Goal: Information Seeking & Learning: Learn about a topic

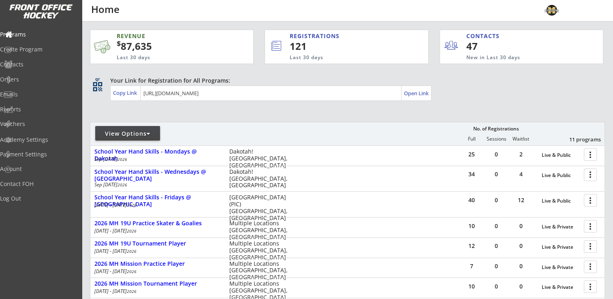
drag, startPoint x: 148, startPoint y: 131, endPoint x: 150, endPoint y: 135, distance: 4.4
click at [150, 135] on div at bounding box center [149, 134] width 4 height 6
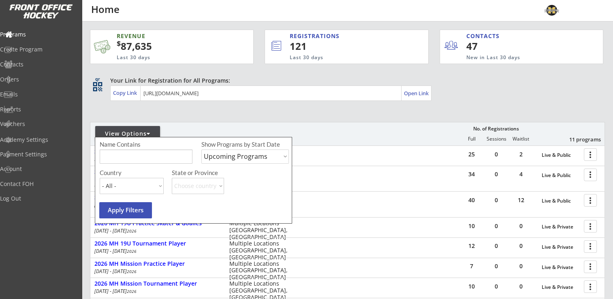
click at [255, 162] on select "Upcoming Programs Past Programs Specific Date Range" at bounding box center [245, 157] width 88 height 14
select select ""Past Programs""
click at [201, 150] on select "Upcoming Programs Past Programs Specific Date Range" at bounding box center [245, 157] width 88 height 14
click at [128, 216] on button "Apply Filters" at bounding box center [125, 210] width 53 height 16
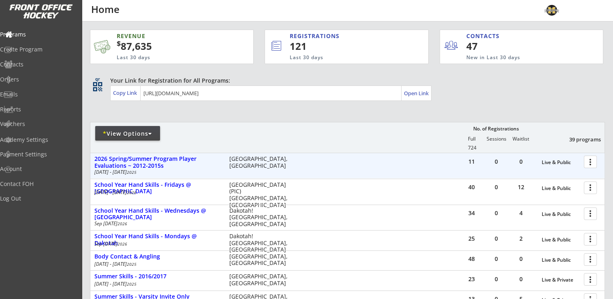
click at [590, 160] on div at bounding box center [592, 161] width 14 height 14
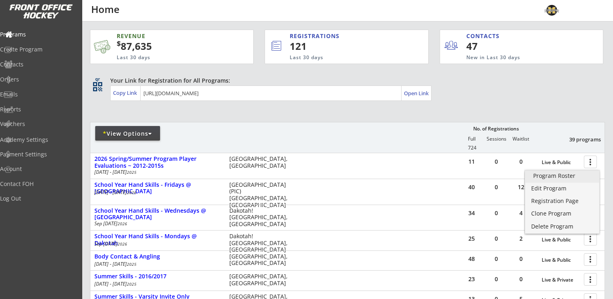
click at [575, 173] on div "Program Roster" at bounding box center [562, 176] width 58 height 6
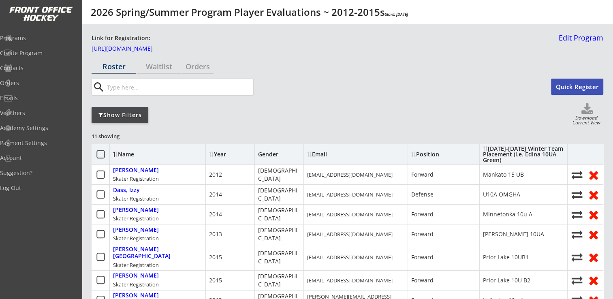
click at [589, 108] on use at bounding box center [586, 108] width 11 height 11
select select ""Player Info""
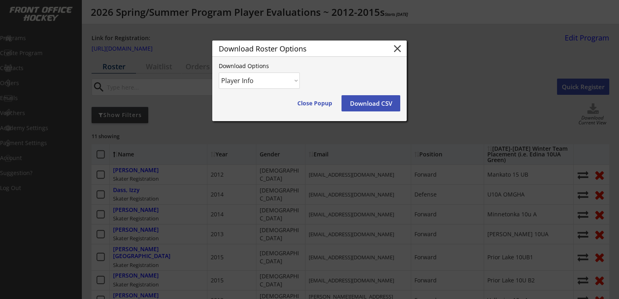
click at [357, 100] on button "Download CSV" at bounding box center [371, 103] width 59 height 16
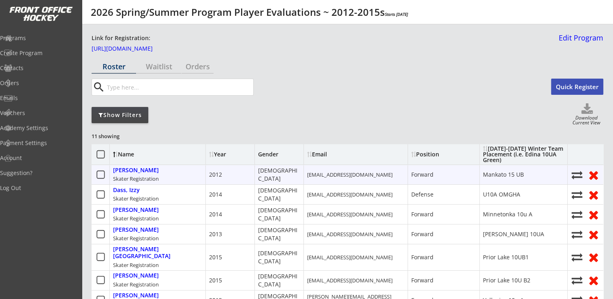
click at [152, 174] on div "Borgmeier, Jenna Skater Registration" at bounding box center [158, 174] width 96 height 19
click at [154, 170] on div "Borgmeier, Jenna" at bounding box center [136, 170] width 46 height 7
select select ""Forward""
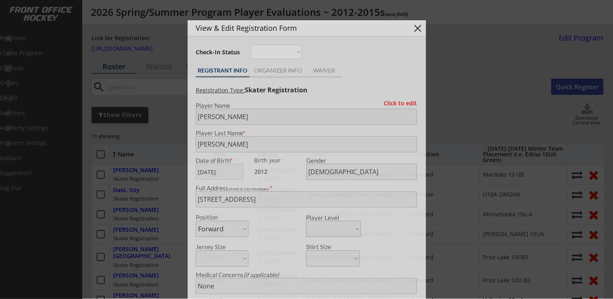
type input "Mankato 15 UB"
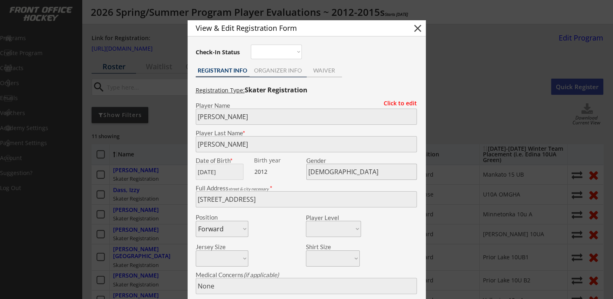
click at [270, 68] on div "ORGANIZER INFO" at bounding box center [278, 71] width 57 height 6
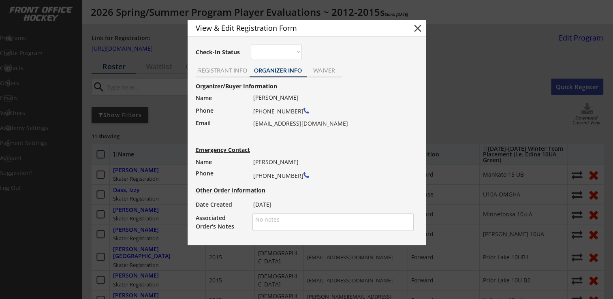
click at [252, 123] on div "Organizer/Buyer Information Name Phone Email Ann Borgmeier (507) 382-7074 annbo…" at bounding box center [307, 157] width 230 height 152
drag, startPoint x: 253, startPoint y: 125, endPoint x: 330, endPoint y: 127, distance: 76.6
click at [330, 127] on div "Ann Borgmeier (507) 382-7074 annborgmeier@yahoo.com" at bounding box center [330, 110] width 155 height 37
drag, startPoint x: 330, startPoint y: 127, endPoint x: 308, endPoint y: 122, distance: 22.0
copy div "annborgmeier@yahoo.com"
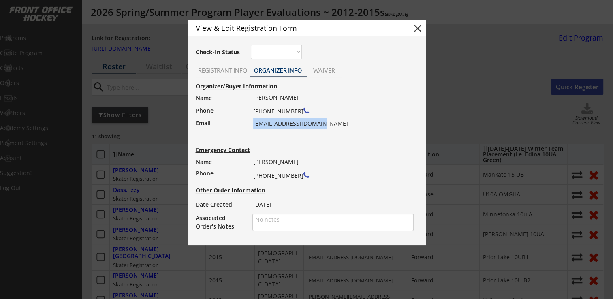
copy div "annborgmeier@yahoo.com"
click at [414, 30] on button "close" at bounding box center [418, 28] width 12 height 12
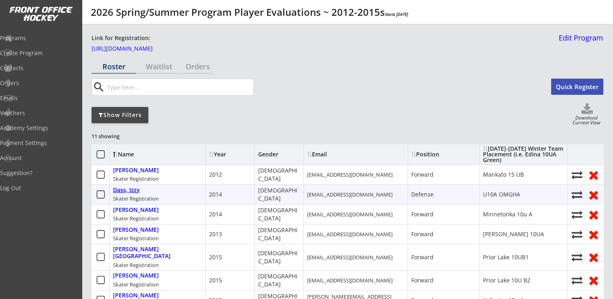
click at [123, 192] on div "Dass, Izzy" at bounding box center [126, 190] width 27 height 7
type input "Izzy"
type input "Dass"
type input "06/03/2014"
type input "Female"
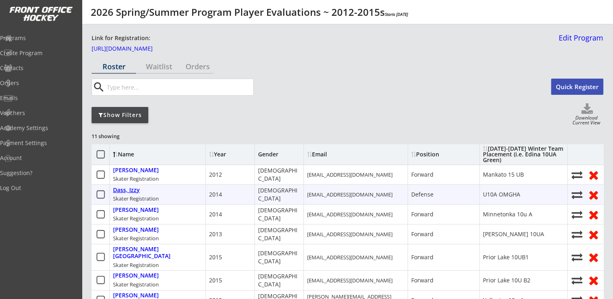
type input "7806 Yucca Ln N, Maple Grove, MN 55311, USA"
select select ""Defense""
type input "Asthma"
type input "Aaron Dass"
type input "(612) 226-3508"
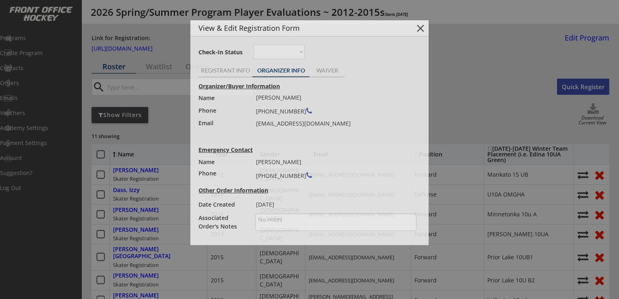
type input "U10A OMGHA"
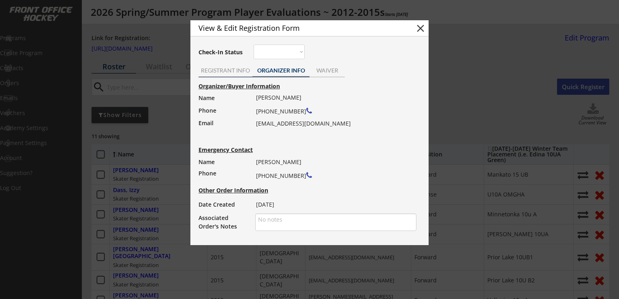
click at [217, 68] on div "REGISTRANT INFO" at bounding box center [226, 71] width 54 height 6
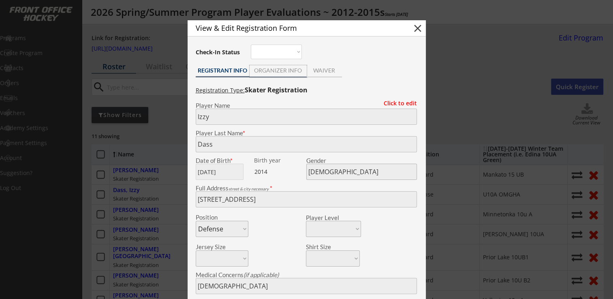
click at [265, 73] on div "ORGANIZER INFO" at bounding box center [278, 71] width 57 height 6
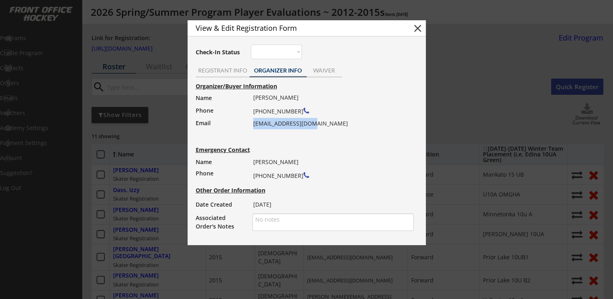
drag, startPoint x: 254, startPoint y: 124, endPoint x: 313, endPoint y: 123, distance: 59.2
click at [313, 123] on div "Sarah Dass (218) 310-0850 sdass15@hotmail.com" at bounding box center [330, 110] width 155 height 37
drag, startPoint x: 313, startPoint y: 123, endPoint x: 308, endPoint y: 124, distance: 4.9
copy div "sdass15@hotmail.com"
click at [423, 33] on button "close" at bounding box center [418, 28] width 12 height 12
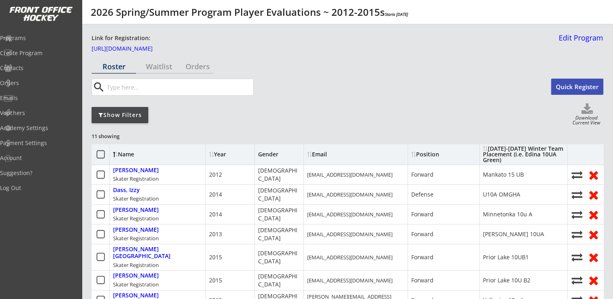
click at [130, 92] on input "input" at bounding box center [179, 87] width 148 height 16
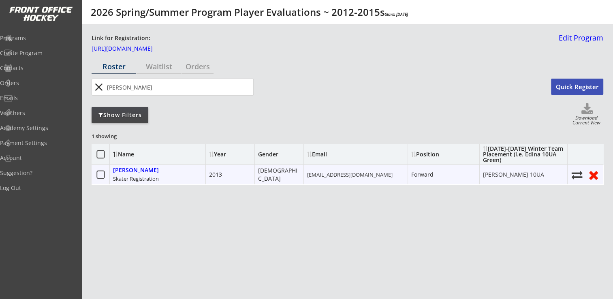
click at [133, 174] on div "Kennedy, Ava Skater Registration" at bounding box center [158, 174] width 96 height 19
click at [134, 172] on div "Kennedy, Ava" at bounding box center [136, 170] width 46 height 7
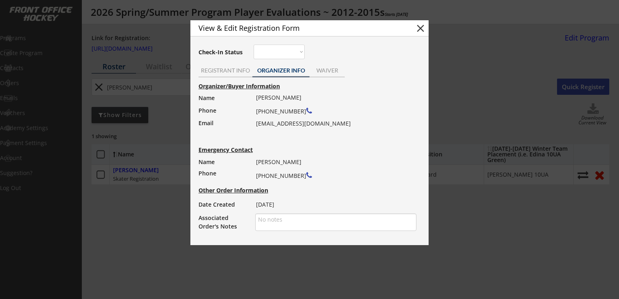
click at [423, 29] on button "close" at bounding box center [421, 28] width 12 height 12
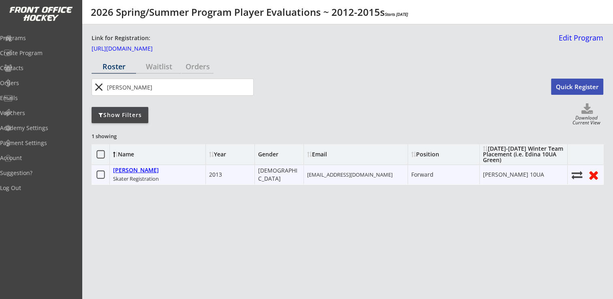
click at [130, 173] on div "Kennedy, Ava" at bounding box center [136, 170] width 46 height 7
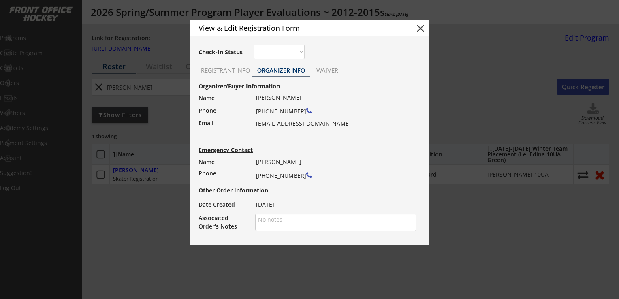
click at [423, 25] on button "close" at bounding box center [421, 28] width 12 height 12
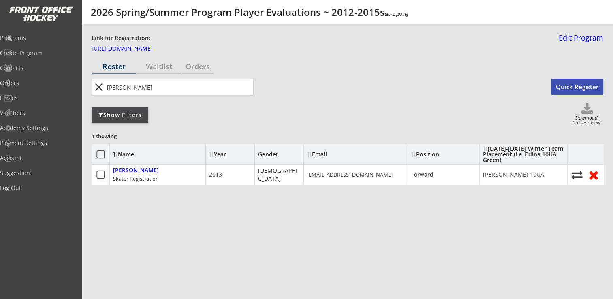
drag, startPoint x: 160, startPoint y: 88, endPoint x: 106, endPoint y: 94, distance: 53.7
click at [106, 94] on input "input" at bounding box center [179, 87] width 148 height 16
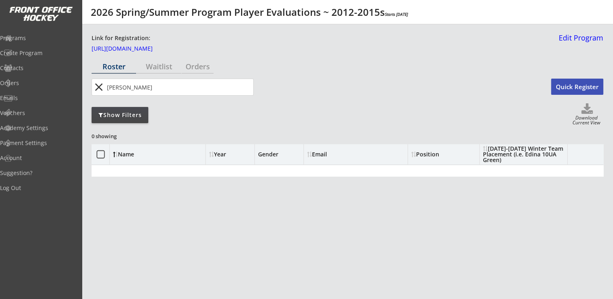
type input "koski"
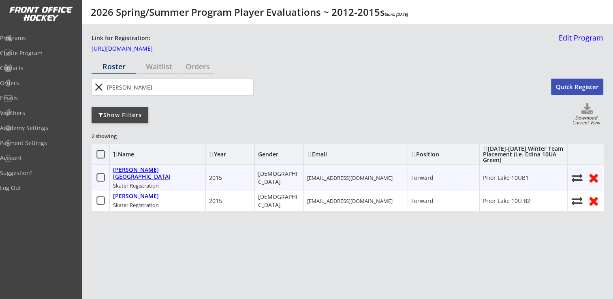
click at [128, 171] on div "Koski, Tessa" at bounding box center [157, 174] width 89 height 14
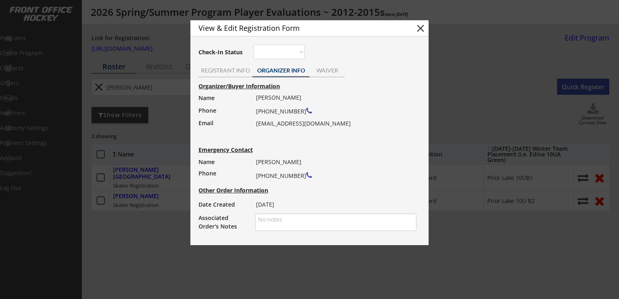
click at [421, 32] on button "close" at bounding box center [421, 28] width 12 height 12
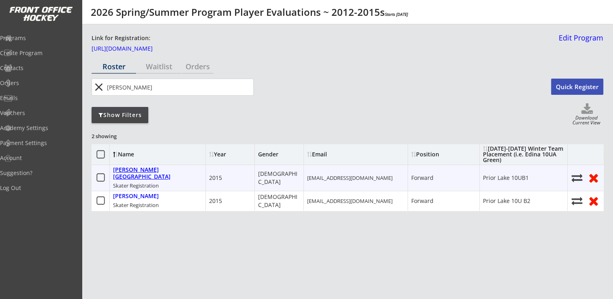
click at [133, 171] on div "Koski, Tessa" at bounding box center [157, 174] width 89 height 14
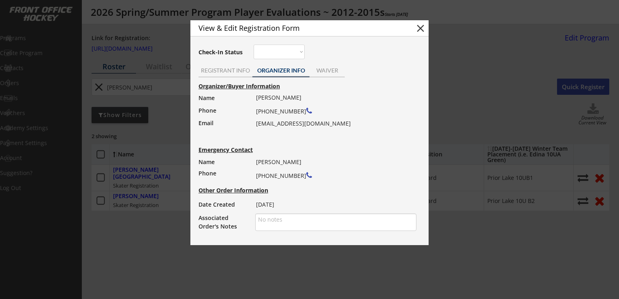
click at [420, 27] on button "close" at bounding box center [421, 28] width 12 height 12
select select ""PLACEHOLDER_1427118222253""
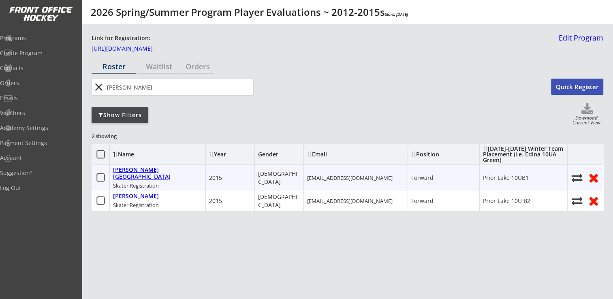
click at [136, 173] on div "Koski, Tessa" at bounding box center [157, 174] width 89 height 14
type input "Tessa"
type input "Koski"
type input "10/25/2015"
type input "[DEMOGRAPHIC_DATA]"
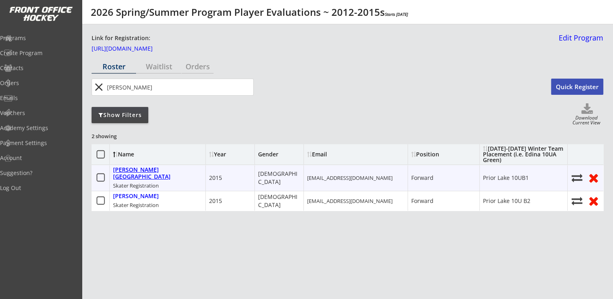
type input "3732 Jeffers Ct NW, Prior Lake, MN 55372, USA"
select select ""Forward""
type input "Kare Koski"
type input "(608) 338-3599"
type input "Prior Lake 10UB1"
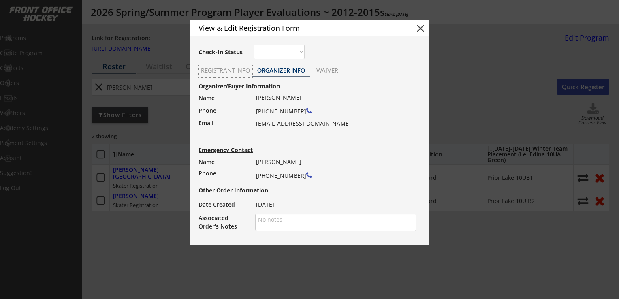
click at [224, 68] on div "REGISTRANT INFO" at bounding box center [226, 71] width 54 height 6
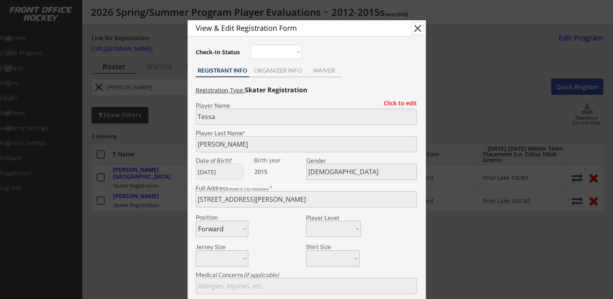
click at [419, 28] on button "close" at bounding box center [418, 28] width 12 height 12
select select ""PLACEHOLDER_1427118222253""
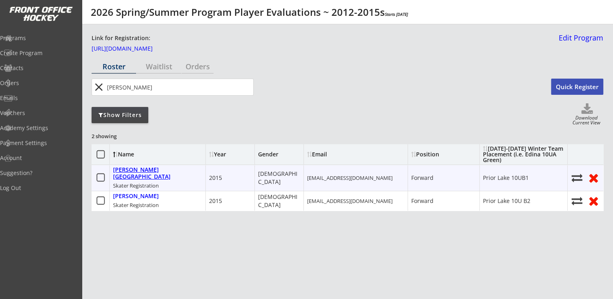
click at [142, 171] on div "Koski, Tessa" at bounding box center [157, 174] width 89 height 14
type input "Tessa"
type input "Koski"
type input "10/25/2015"
type input "[DEMOGRAPHIC_DATA]"
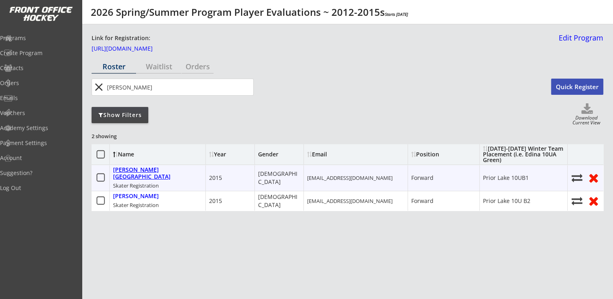
type input "3732 Jeffers Ct NW, Prior Lake, MN 55372, USA"
select select ""Forward""
type input "Kare Koski"
type input "(608) 338-3599"
type input "Prior Lake 10UB1"
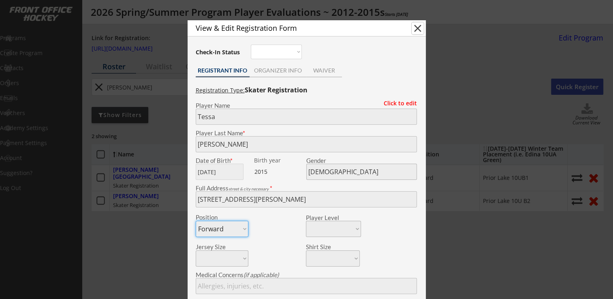
click at [418, 28] on button "close" at bounding box center [418, 28] width 12 height 12
select select ""PLACEHOLDER_1427118222253""
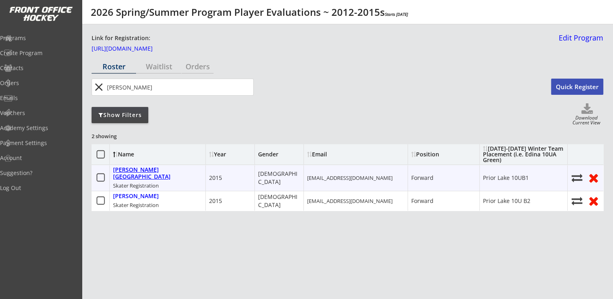
click at [139, 171] on div "Koski, Tessa" at bounding box center [157, 174] width 89 height 14
type input "Tessa"
type input "Koski"
type input "10/25/2015"
type input "[DEMOGRAPHIC_DATA]"
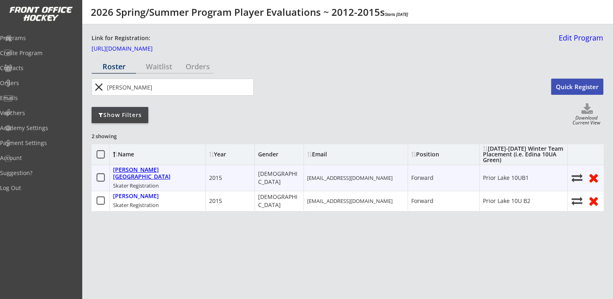
type input "3732 Jeffers Ct NW, Prior Lake, MN 55372, USA"
select select ""Forward""
type input "Kare Koski"
type input "(608) 338-3599"
type input "Prior Lake 10UB1"
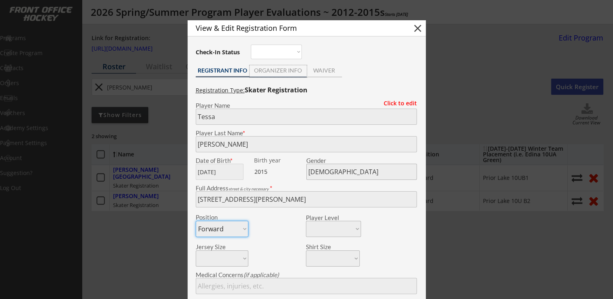
click at [276, 71] on div "ORGANIZER INFO" at bounding box center [278, 71] width 57 height 6
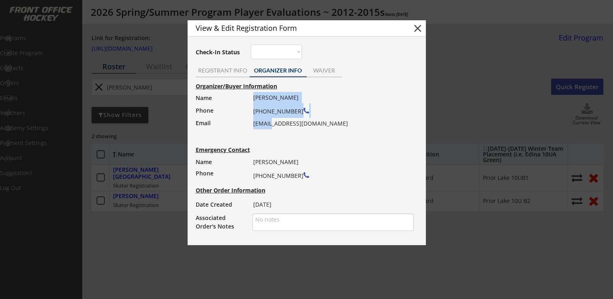
drag, startPoint x: 252, startPoint y: 124, endPoint x: 270, endPoint y: 124, distance: 17.8
click at [270, 124] on div "Organizer/Buyer Information Name Phone Email Jason Koski (952) 836-7232 koskisp…" at bounding box center [307, 157] width 230 height 152
drag, startPoint x: 270, startPoint y: 124, endPoint x: 286, endPoint y: 133, distance: 18.7
click at [286, 133] on div "Organizer/Buyer Information Name Phone Email Jason Koski (952) 836-7232 koskisp…" at bounding box center [307, 157] width 230 height 152
drag, startPoint x: 253, startPoint y: 125, endPoint x: 322, endPoint y: 123, distance: 68.5
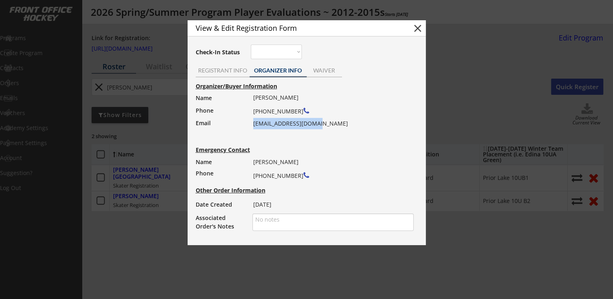
click at [322, 123] on div "Jason Koski (952) 836-7232 koskisports@gmail.com" at bounding box center [330, 110] width 155 height 37
drag, startPoint x: 322, startPoint y: 123, endPoint x: 296, endPoint y: 124, distance: 25.9
copy div "koskisports@gmail.com"
click at [415, 27] on button "close" at bounding box center [418, 28] width 12 height 12
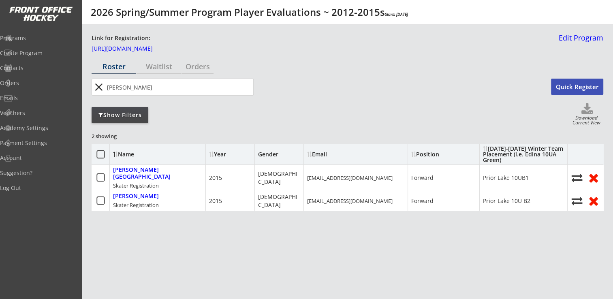
click at [97, 88] on button "close" at bounding box center [98, 87] width 13 height 13
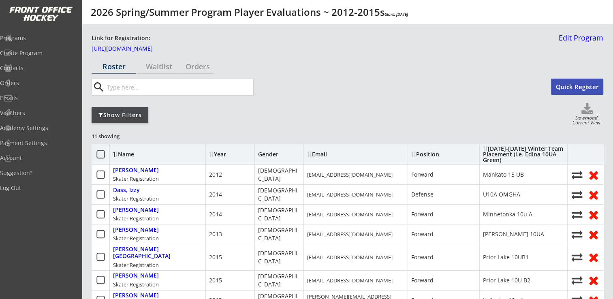
click at [152, 88] on input "input" at bounding box center [179, 87] width 148 height 16
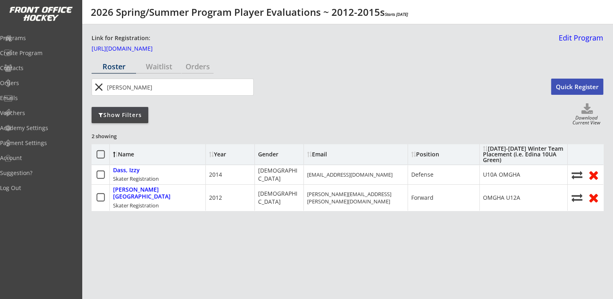
type input "neuman"
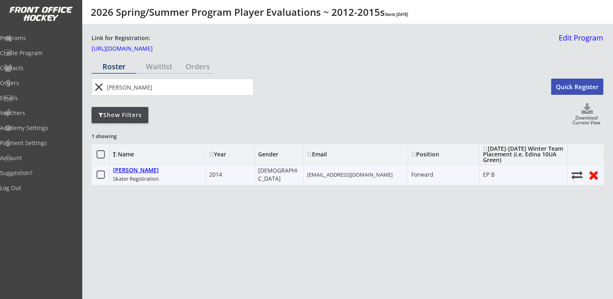
click at [141, 168] on div "Neuman, Kate" at bounding box center [136, 170] width 46 height 7
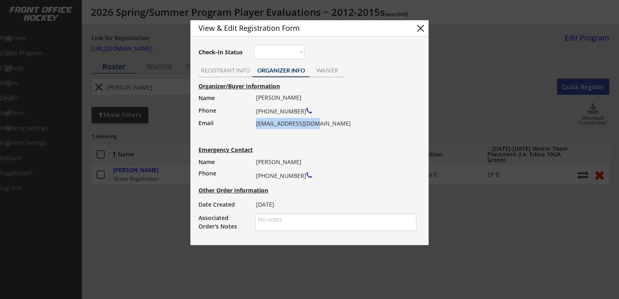
drag, startPoint x: 256, startPoint y: 123, endPoint x: 327, endPoint y: 127, distance: 71.4
click at [327, 127] on div "John Neuman (952) 228-7109 jneuman27@gmail.com" at bounding box center [333, 110] width 155 height 37
drag, startPoint x: 327, startPoint y: 127, endPoint x: 304, endPoint y: 122, distance: 24.3
copy div "jneuman27@gmail.com"
click at [420, 28] on button "close" at bounding box center [421, 28] width 12 height 12
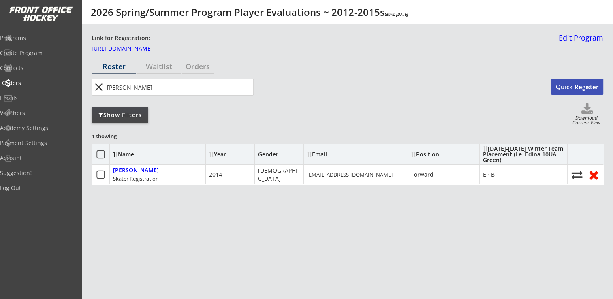
click at [34, 82] on div "Orders" at bounding box center [38, 83] width 73 height 6
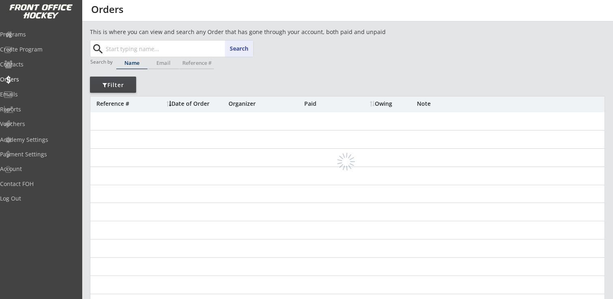
click at [122, 47] on input "text" at bounding box center [178, 49] width 149 height 16
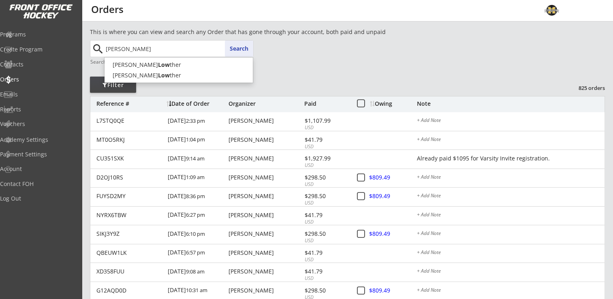
type input "lowther"
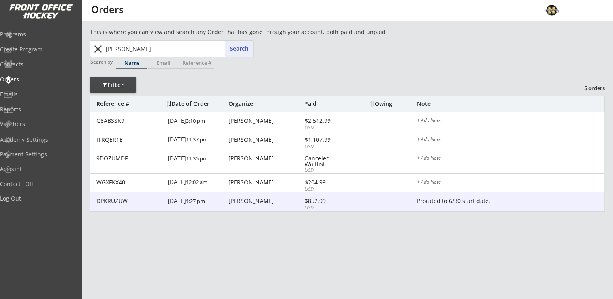
click at [247, 199] on div "Jesse Lowther" at bounding box center [266, 201] width 74 height 6
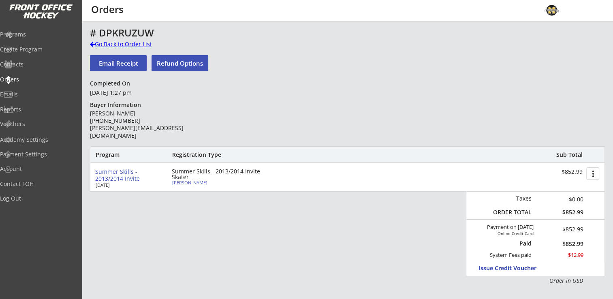
click at [133, 45] on div "Go Back to Order List" at bounding box center [131, 44] width 83 height 8
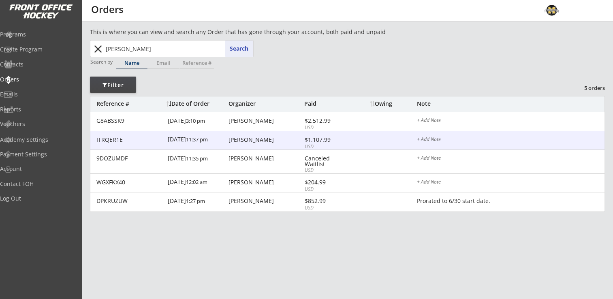
click at [246, 140] on div "[PERSON_NAME]" at bounding box center [266, 140] width 74 height 6
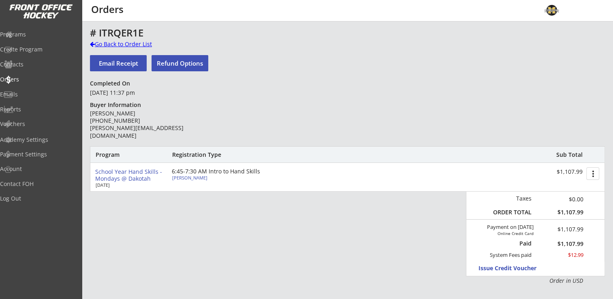
click at [124, 42] on div "Go Back to Order List" at bounding box center [131, 44] width 83 height 8
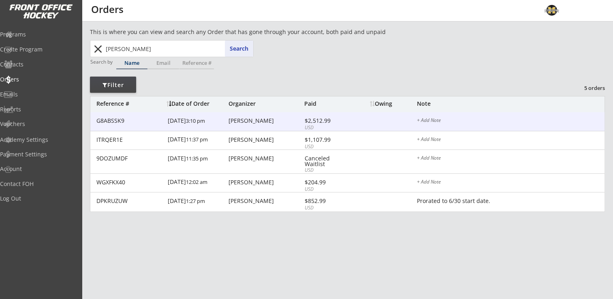
click at [253, 127] on div "G8ABSSK9 8/27/25 3:10 pm Jesse Lowther $2,512.99 USD + Add Note" at bounding box center [347, 121] width 514 height 19
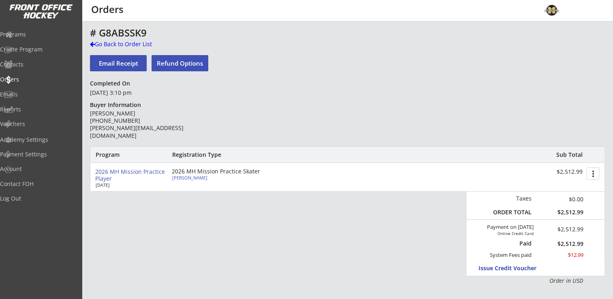
click at [208, 179] on div "[PERSON_NAME]" at bounding box center [217, 177] width 90 height 4
select select ""Forward""
select select ""Youth Large/XL""
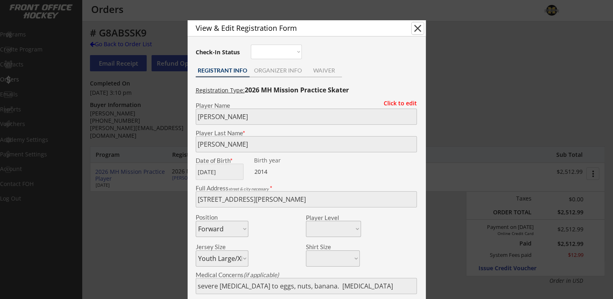
click at [419, 24] on button "close" at bounding box center [418, 28] width 12 height 12
select select ""PLACEHOLDER_1427118222253""
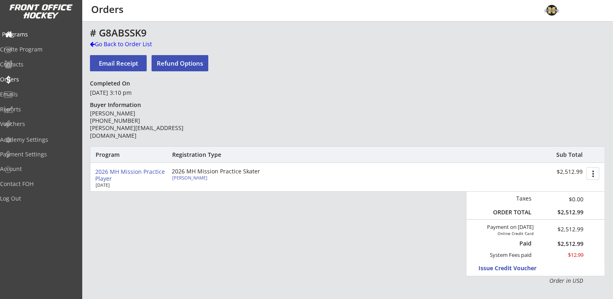
click at [37, 34] on div "Programs" at bounding box center [38, 35] width 73 height 6
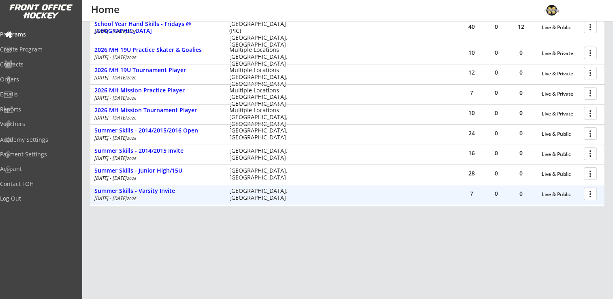
scroll to position [52, 0]
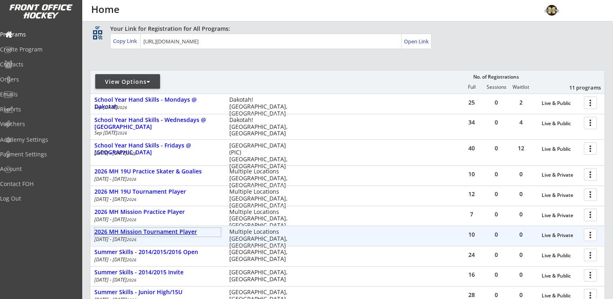
click at [160, 234] on div "2026 MH Mission Tournament Player" at bounding box center [157, 232] width 126 height 7
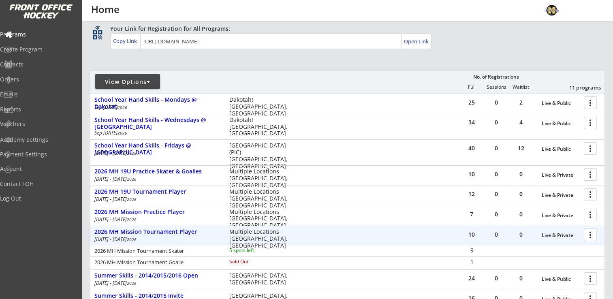
click at [588, 236] on div at bounding box center [592, 234] width 14 height 14
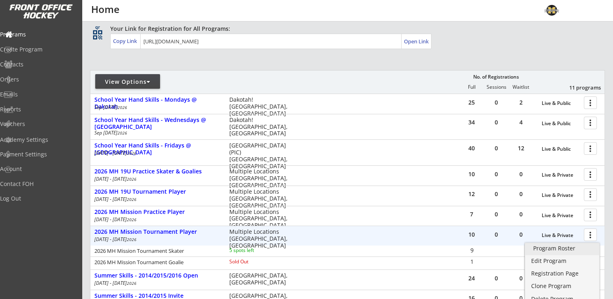
click at [569, 249] on div "Program Roster" at bounding box center [562, 249] width 58 height 6
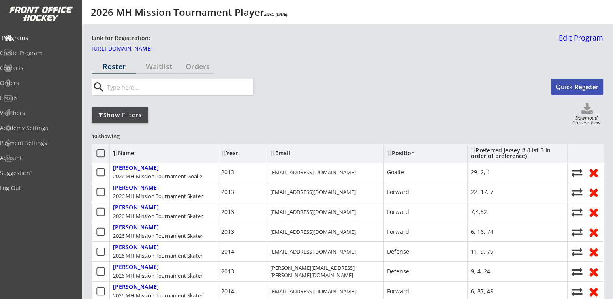
click at [29, 40] on div "Programs" at bounding box center [38, 38] width 73 height 6
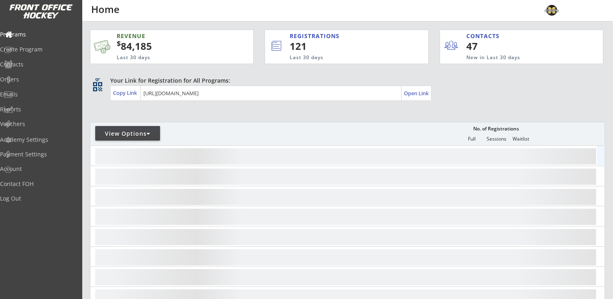
scroll to position [122, 0]
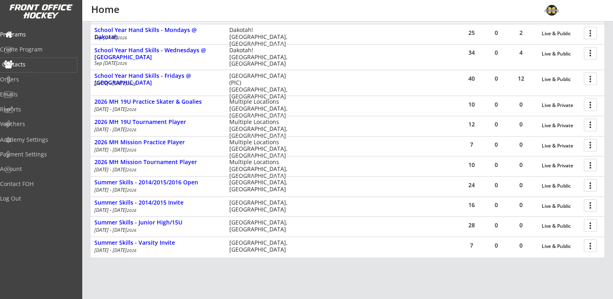
click at [31, 64] on div "Contacts" at bounding box center [38, 65] width 73 height 6
select select ""Players""
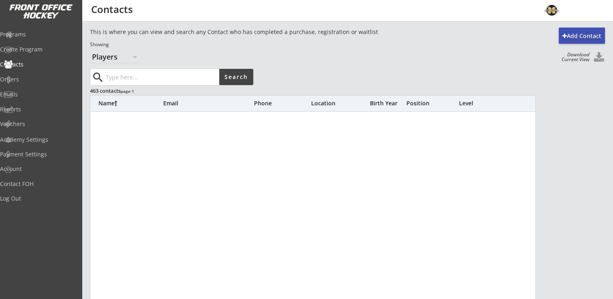
click at [161, 82] on input "input" at bounding box center [161, 77] width 115 height 16
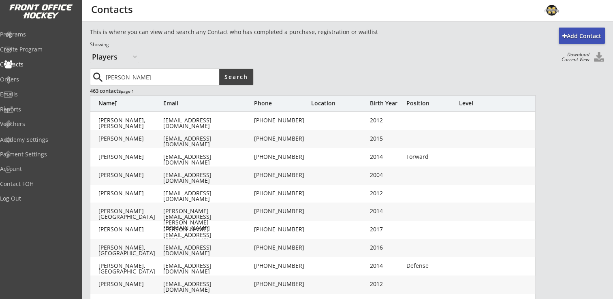
type input "[PERSON_NAME]"
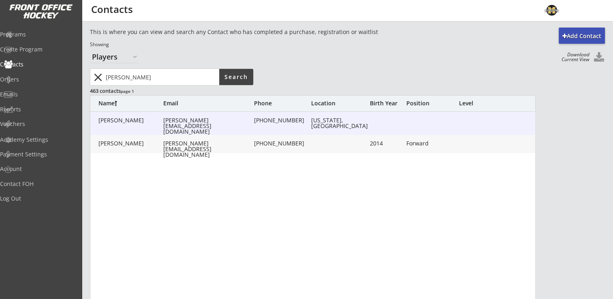
click at [123, 123] on div "[PERSON_NAME]" at bounding box center [130, 121] width 65 height 6
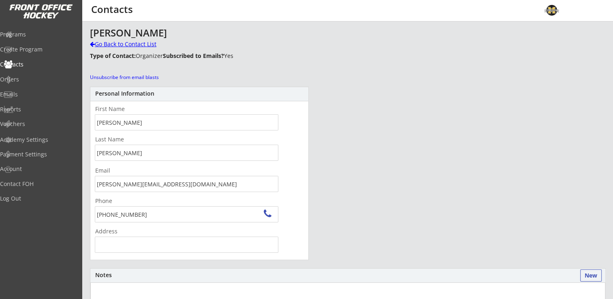
drag, startPoint x: 119, startPoint y: 44, endPoint x: 139, endPoint y: 44, distance: 20.3
click at [120, 43] on div "Go Back to Contact List" at bounding box center [142, 44] width 104 height 8
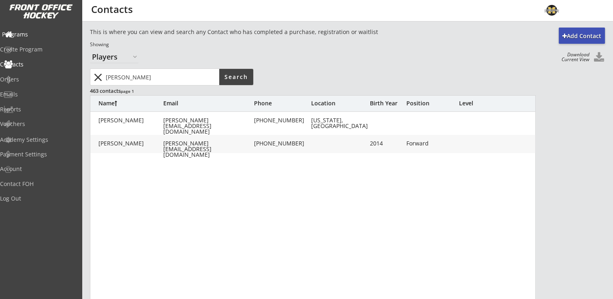
click at [34, 36] on div "Programs" at bounding box center [38, 35] width 73 height 6
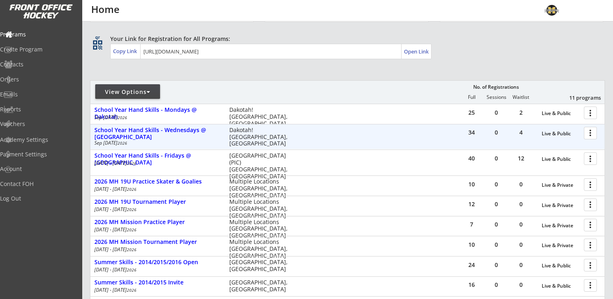
scroll to position [173, 0]
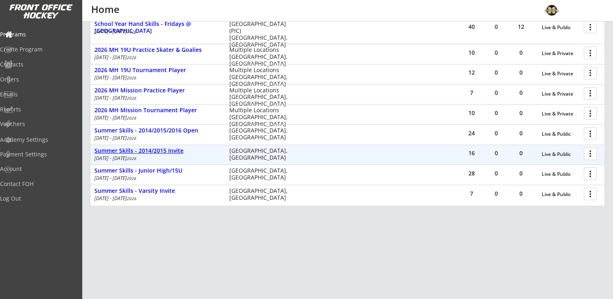
click at [141, 151] on div "Summer Skills - 2014/2015 Invite" at bounding box center [157, 150] width 126 height 7
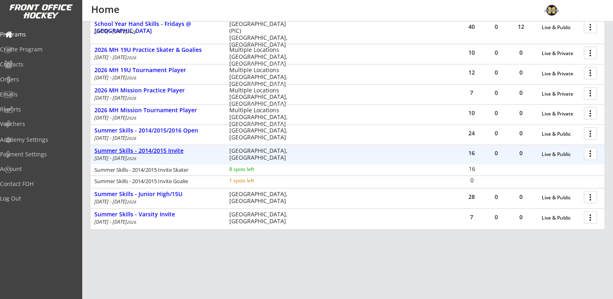
click at [141, 151] on div "Summer Skills - 2014/2015 Invite" at bounding box center [157, 150] width 126 height 7
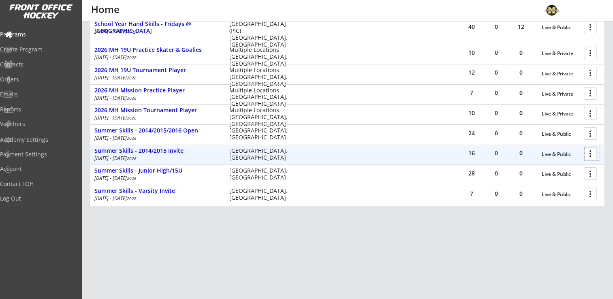
click at [592, 155] on div at bounding box center [592, 153] width 14 height 14
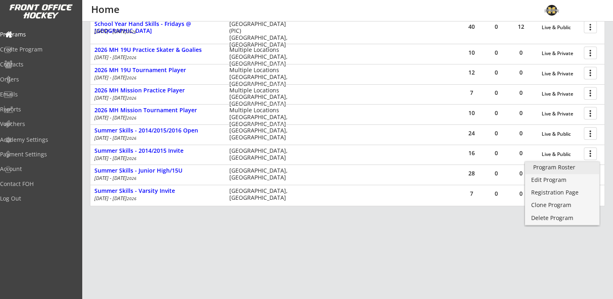
click at [564, 168] on div "Program Roster" at bounding box center [562, 168] width 58 height 6
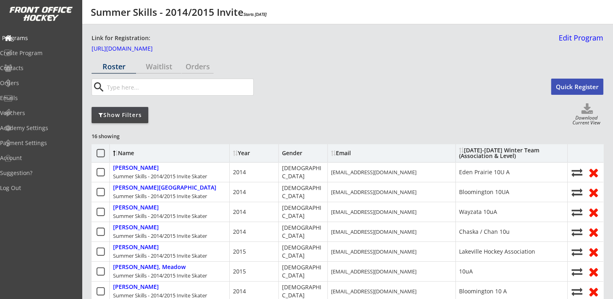
click at [37, 41] on div "Programs" at bounding box center [38, 38] width 73 height 6
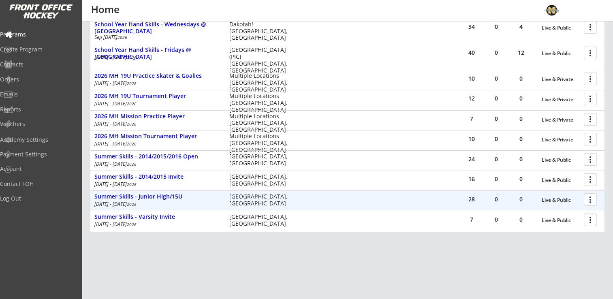
scroll to position [173, 0]
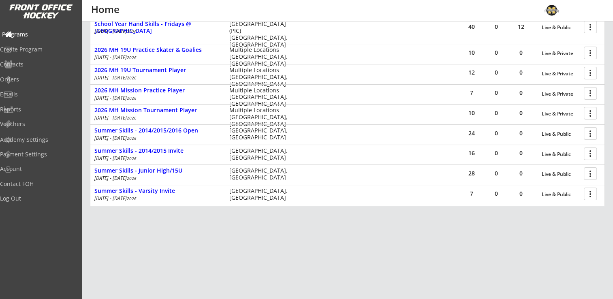
click at [40, 32] on div "Programs" at bounding box center [38, 35] width 73 height 6
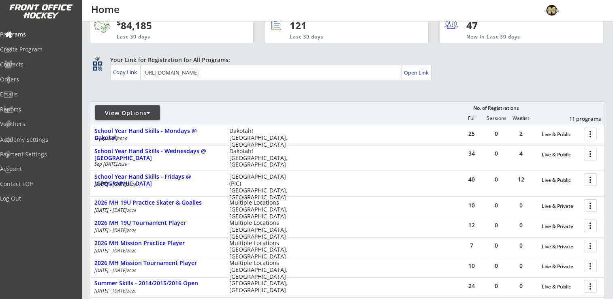
scroll to position [0, 0]
